Goal: Transaction & Acquisition: Obtain resource

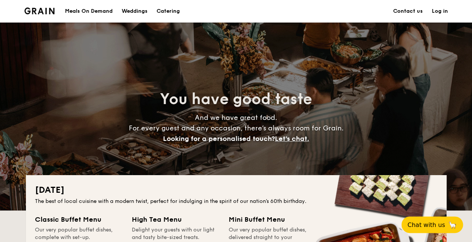
click at [170, 11] on h1 "Catering" at bounding box center [168, 11] width 23 height 23
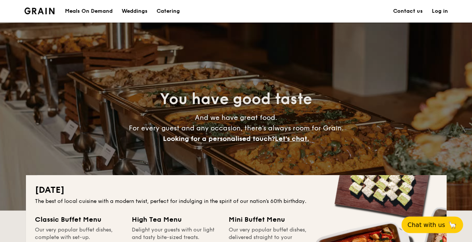
click at [84, 12] on div "Meals On Demand" at bounding box center [89, 11] width 48 height 23
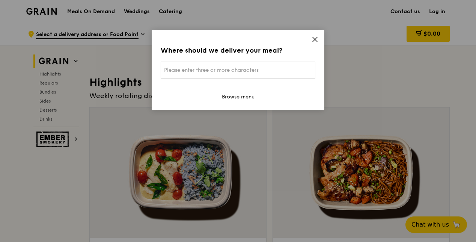
click at [316, 38] on icon at bounding box center [315, 39] width 7 height 7
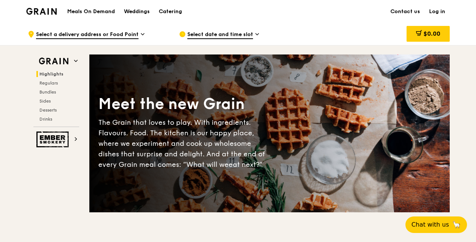
click at [42, 8] on img at bounding box center [41, 11] width 30 height 7
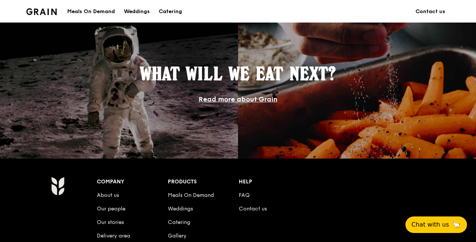
scroll to position [564, 0]
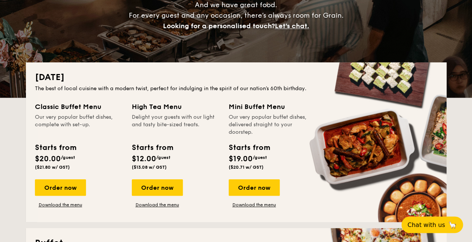
scroll to position [150, 0]
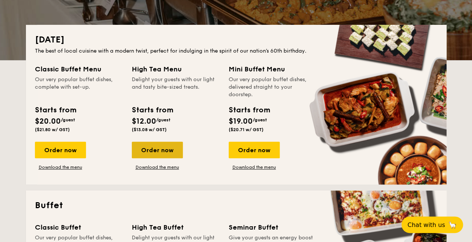
click at [162, 153] on div "Order now" at bounding box center [157, 150] width 51 height 17
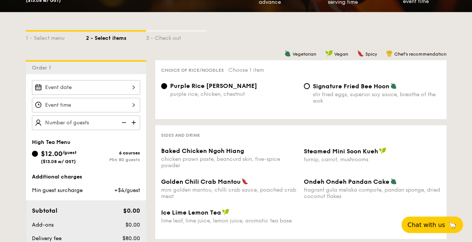
scroll to position [113, 0]
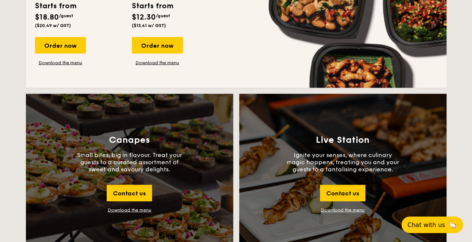
scroll to position [826, 0]
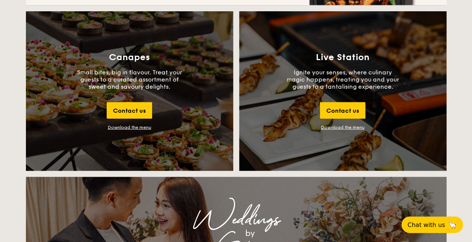
click at [129, 126] on div "Download the menu" at bounding box center [130, 127] width 44 height 5
